Goal: Navigation & Orientation: Find specific page/section

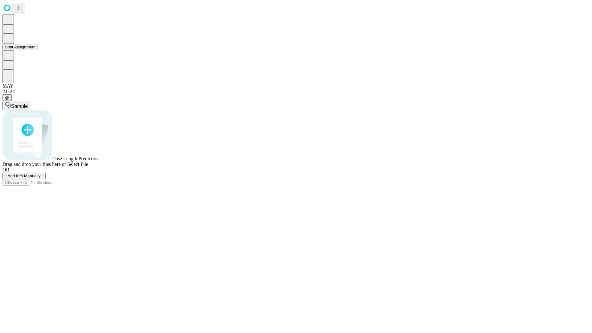
click at [38, 50] on button "Shift Assignment" at bounding box center [19, 47] width 35 height 6
